Goal: Task Accomplishment & Management: Manage account settings

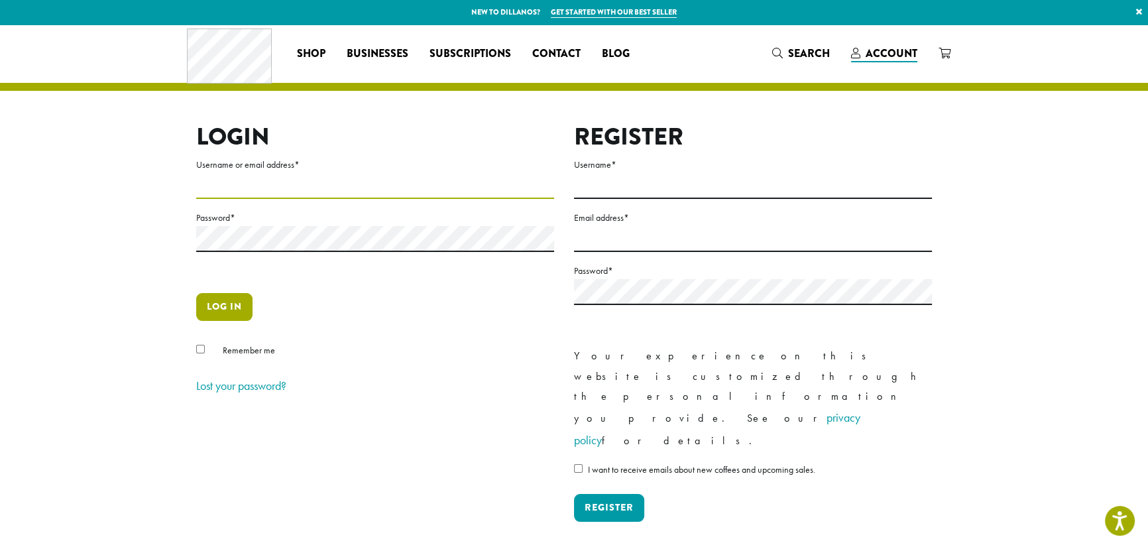
type input "**********"
click at [229, 318] on button "Log in" at bounding box center [224, 307] width 56 height 28
click at [230, 314] on button "Log in" at bounding box center [224, 307] width 56 height 28
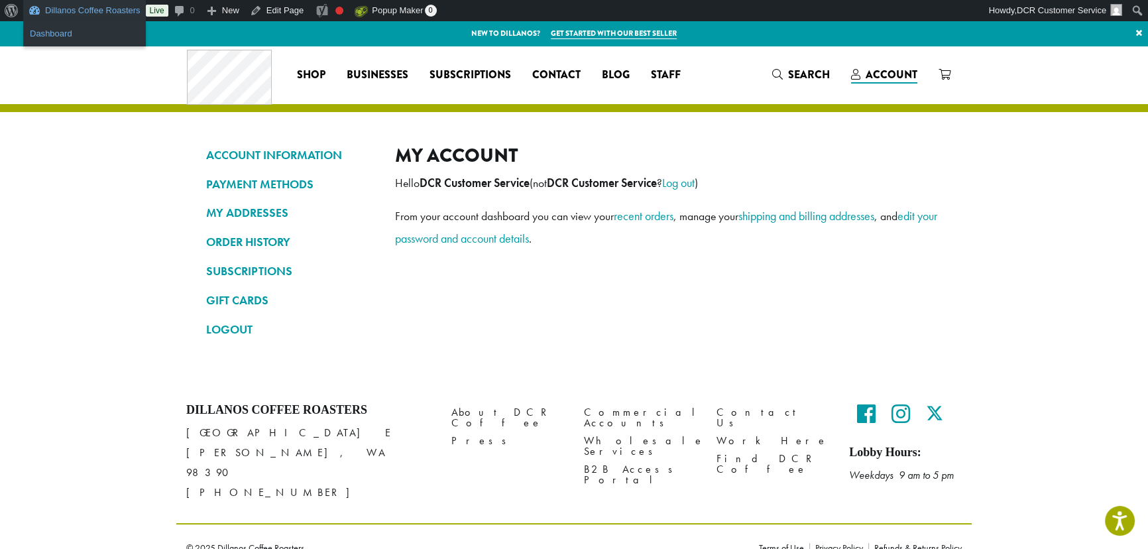
click at [57, 34] on link "Dashboard" at bounding box center [84, 33] width 123 height 17
